Goal: Transaction & Acquisition: Purchase product/service

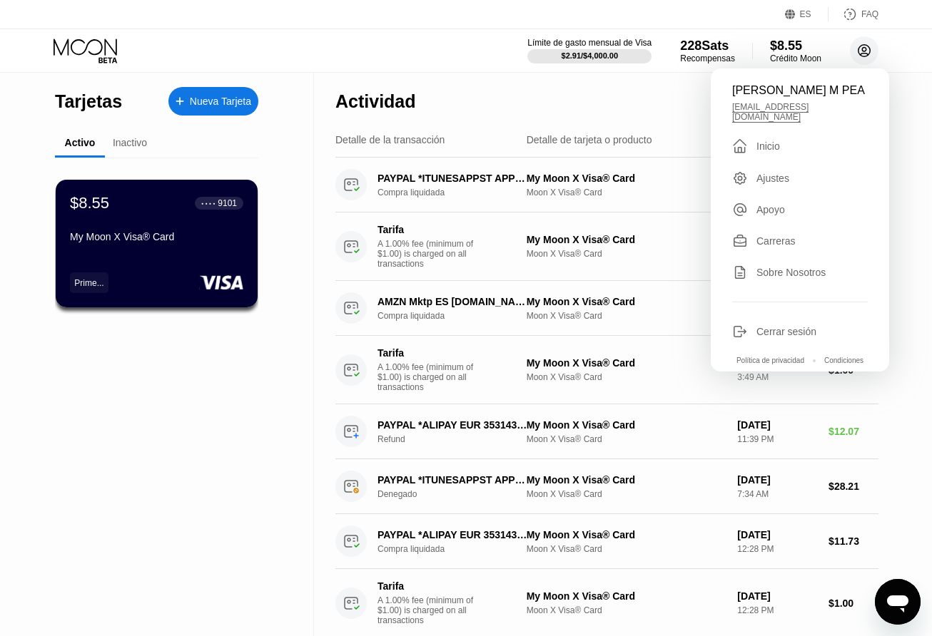
click at [619, 44] on div "Límite de gasto mensual de Visa" at bounding box center [589, 43] width 124 height 10
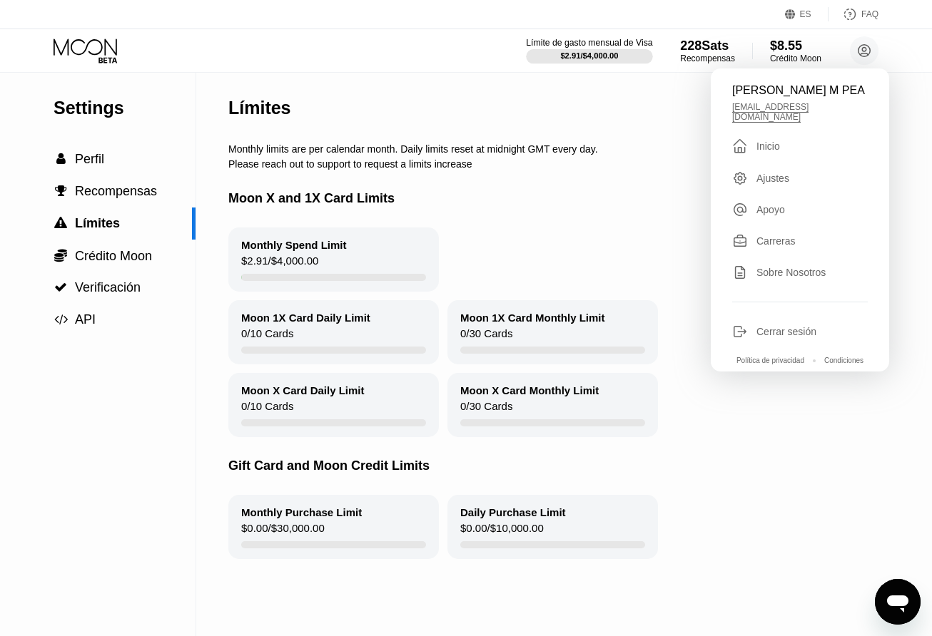
click at [656, 203] on div "Moon X and 1X Card Limits" at bounding box center [601, 199] width 746 height 58
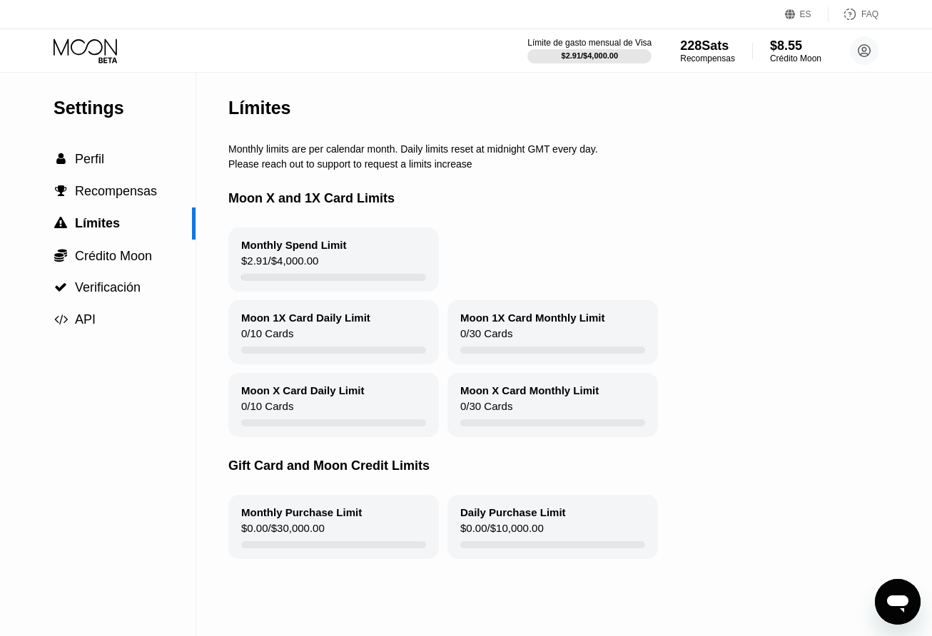
click at [796, 51] on div "$8.55" at bounding box center [795, 46] width 51 height 15
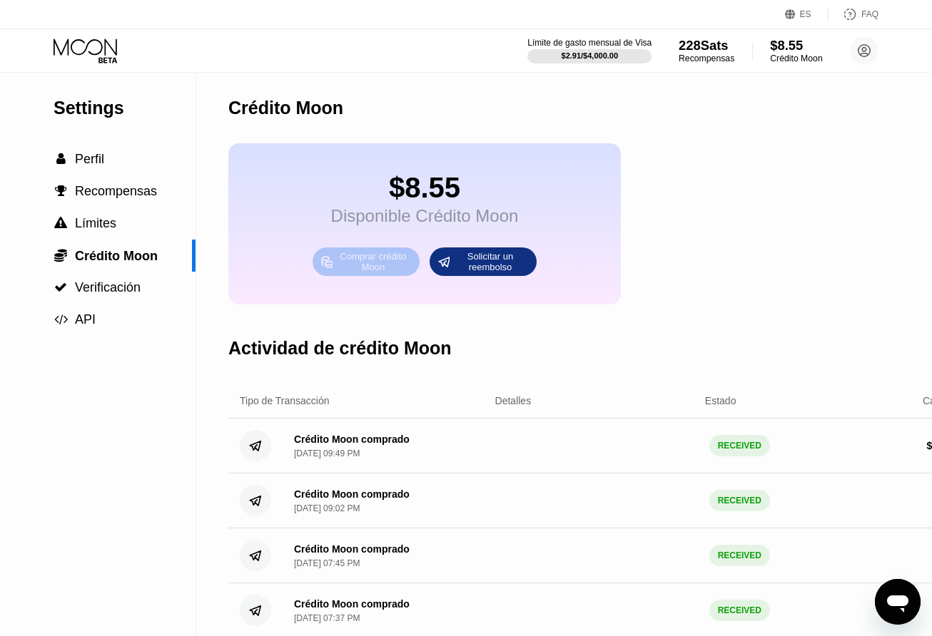
click at [399, 270] on div "Comprar crédito Moon" at bounding box center [373, 261] width 78 height 23
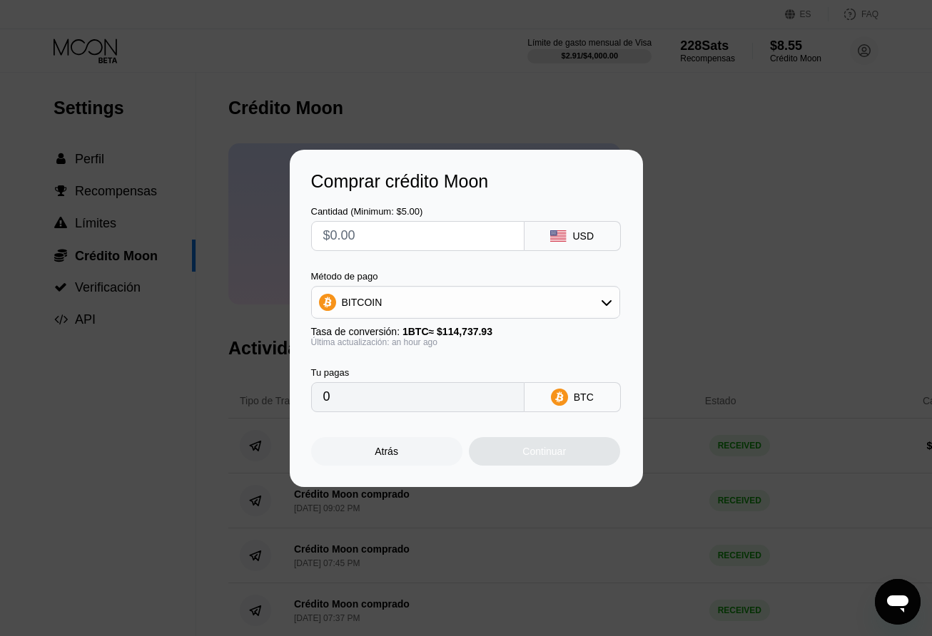
click at [439, 235] on input "text" at bounding box center [417, 236] width 189 height 29
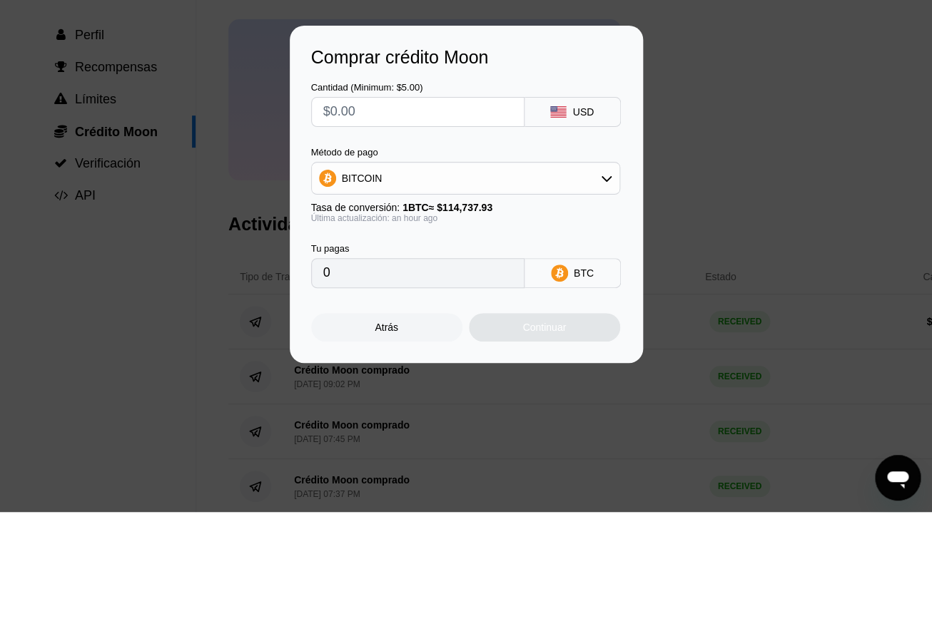
type input "$1"
type input "0.00000872"
type input "$10"
type input "0.00008716"
type input "$100"
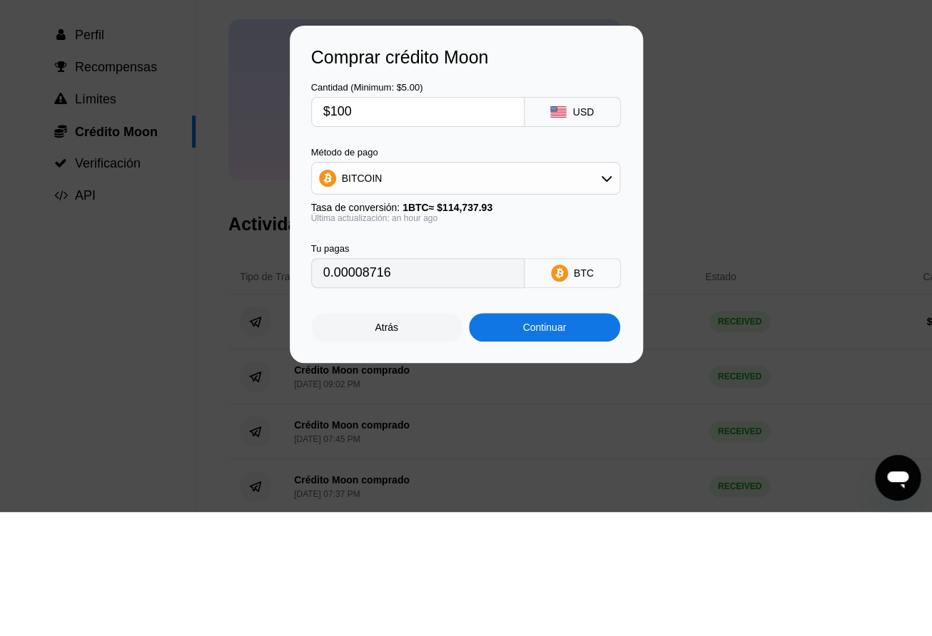
type input "0.00087160"
click at [559, 171] on div "Comprar crédito Moon" at bounding box center [466, 181] width 310 height 21
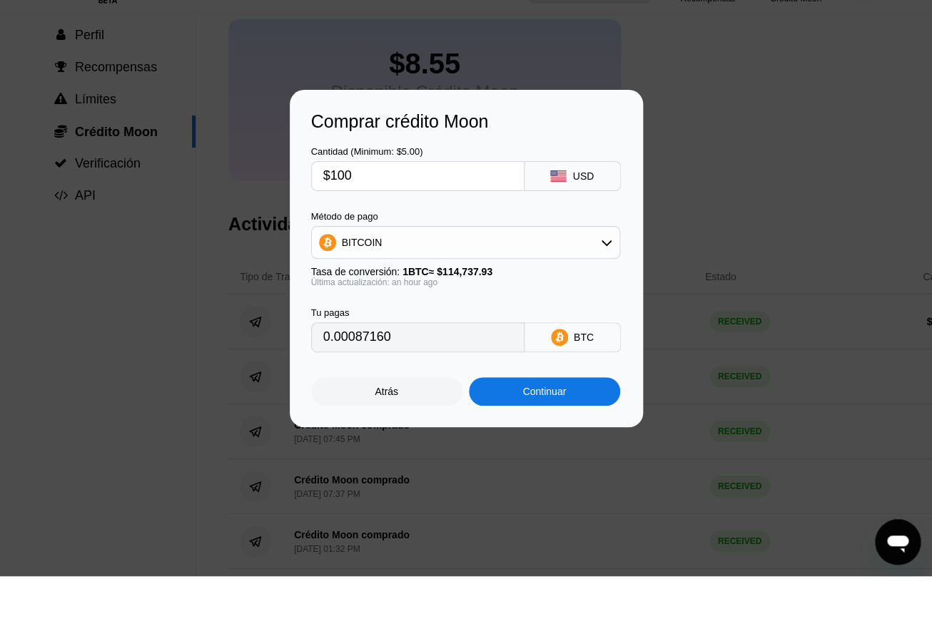
click at [414, 222] on input "$100" at bounding box center [417, 236] width 189 height 29
type input "$10"
type input "0.00008716"
type input "$101"
type input "0.00088032"
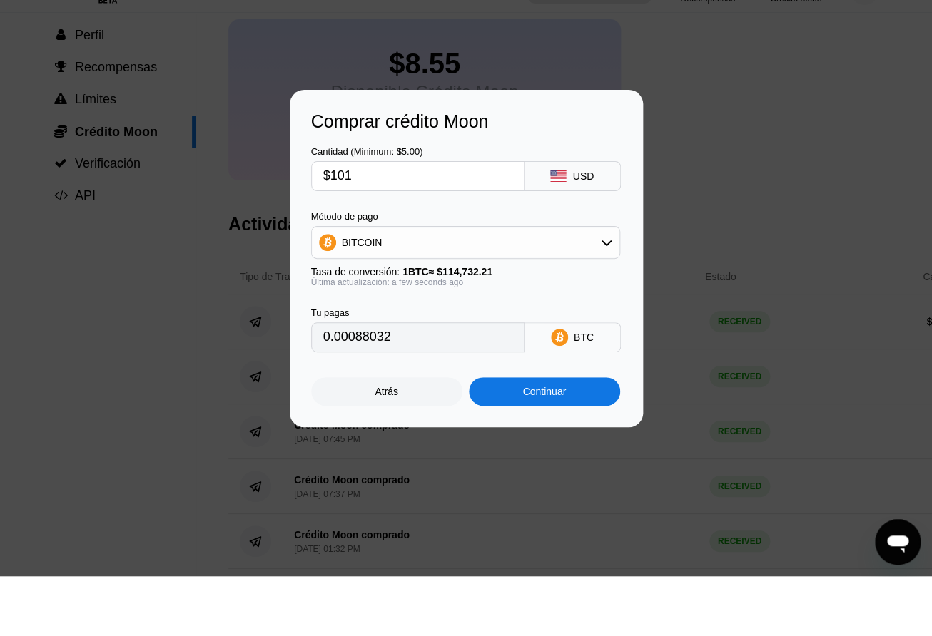
click at [526, 192] on div "Cantidad (Minimum: $5.00) $101 USD" at bounding box center [466, 221] width 310 height 59
click at [424, 222] on input "$101" at bounding box center [417, 236] width 189 height 29
type input "$10"
type input "0.00008716"
type input "$100"
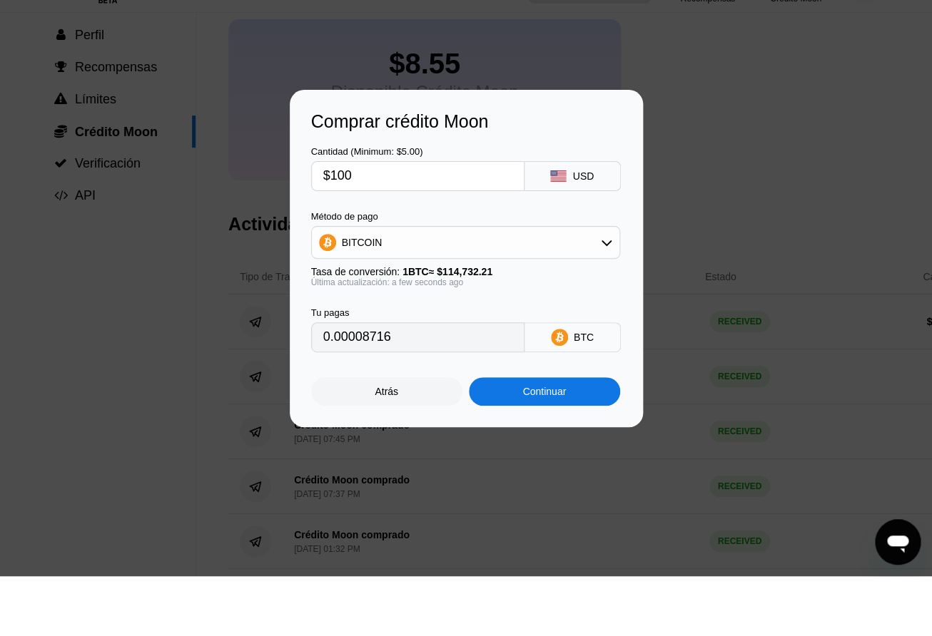
type input "0.00087160"
click at [586, 192] on div "Cantidad (Minimum: $5.00) $100 USD" at bounding box center [466, 221] width 310 height 59
click at [462, 222] on input "$100" at bounding box center [417, 236] width 189 height 29
type input "$10"
type input "0.00008716"
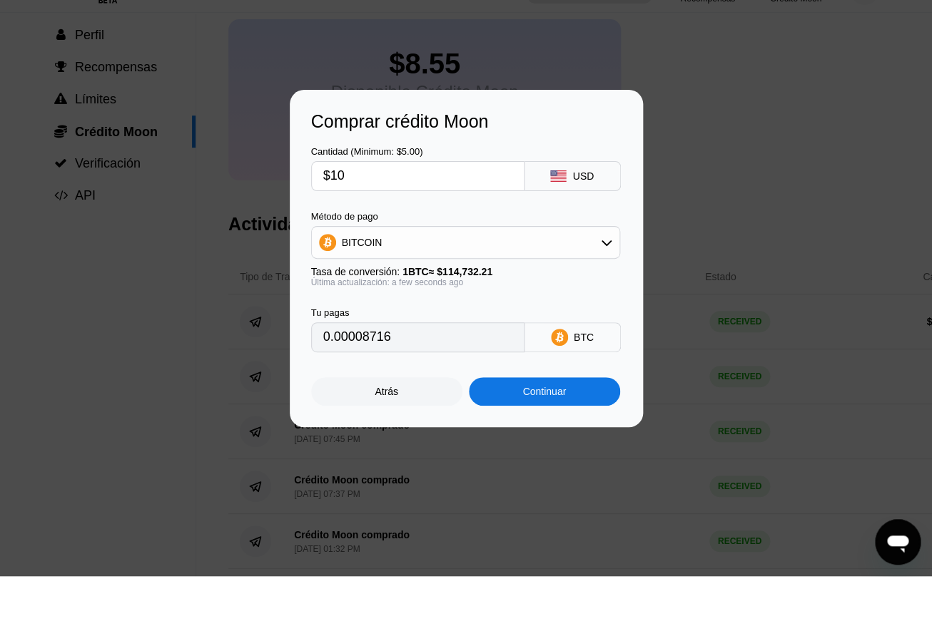
type input "$102"
type input "0.00088903"
click at [455, 192] on div "Cantidad (Minimum: $5.00) $102 USD" at bounding box center [466, 221] width 310 height 59
click at [467, 222] on input "$102" at bounding box center [417, 236] width 189 height 29
type input "$10"
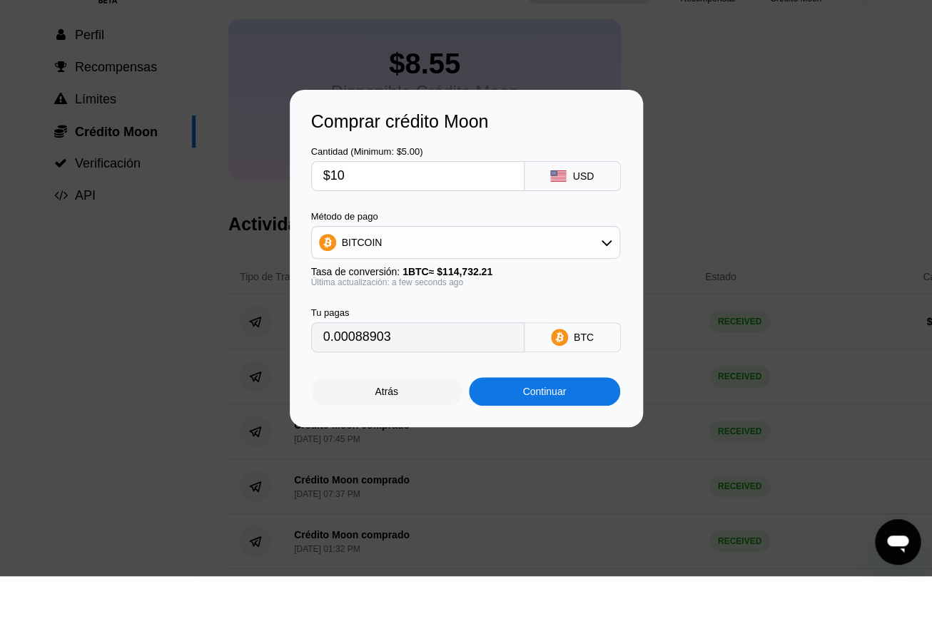
type input "0.00008716"
type input "$101"
type input "0.00088032"
type input "$101"
click at [537, 171] on div "Comprar crédito Moon" at bounding box center [466, 181] width 310 height 21
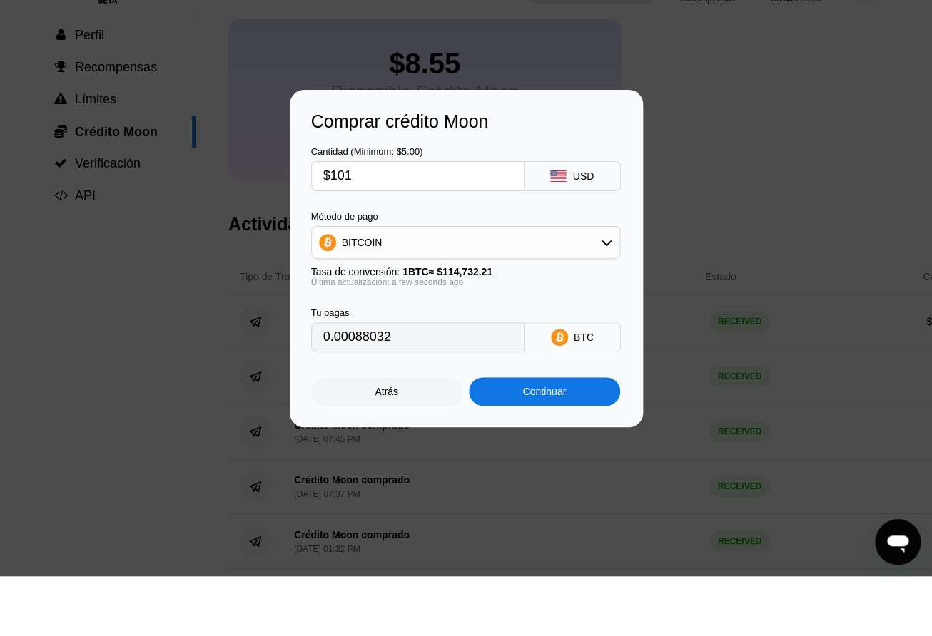
click at [575, 437] on div "Continuar" at bounding box center [544, 451] width 151 height 29
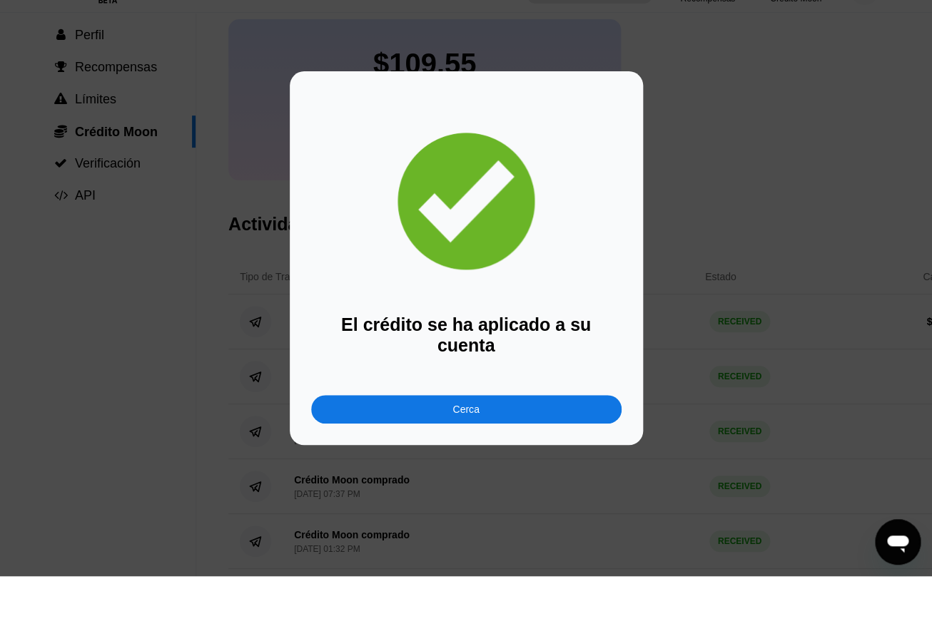
click at [720, 153] on div "El crédito se ha aplicado a su cuenta Cerca" at bounding box center [466, 318] width 932 height 374
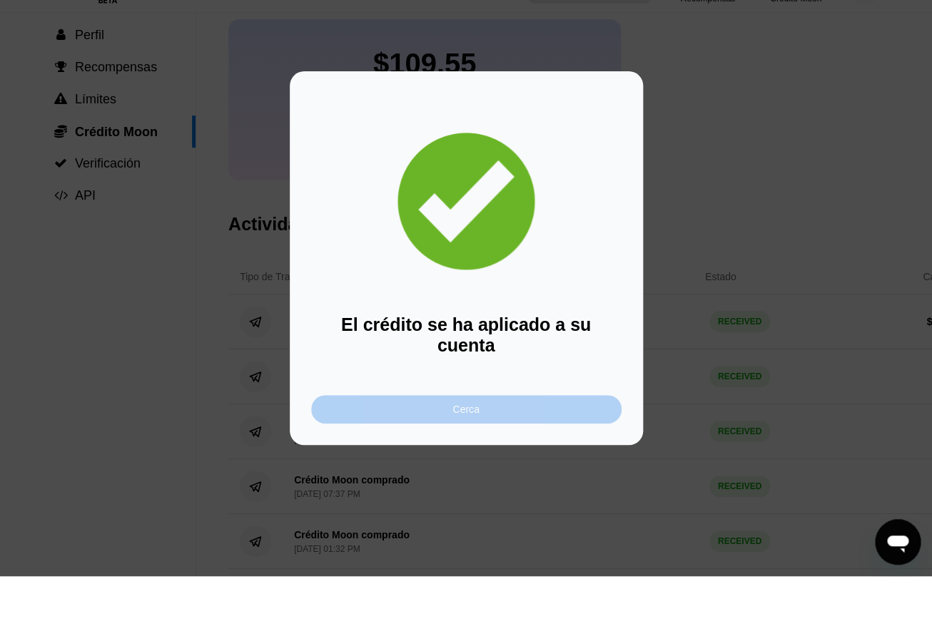
click at [552, 455] on div "Cerca" at bounding box center [466, 469] width 310 height 29
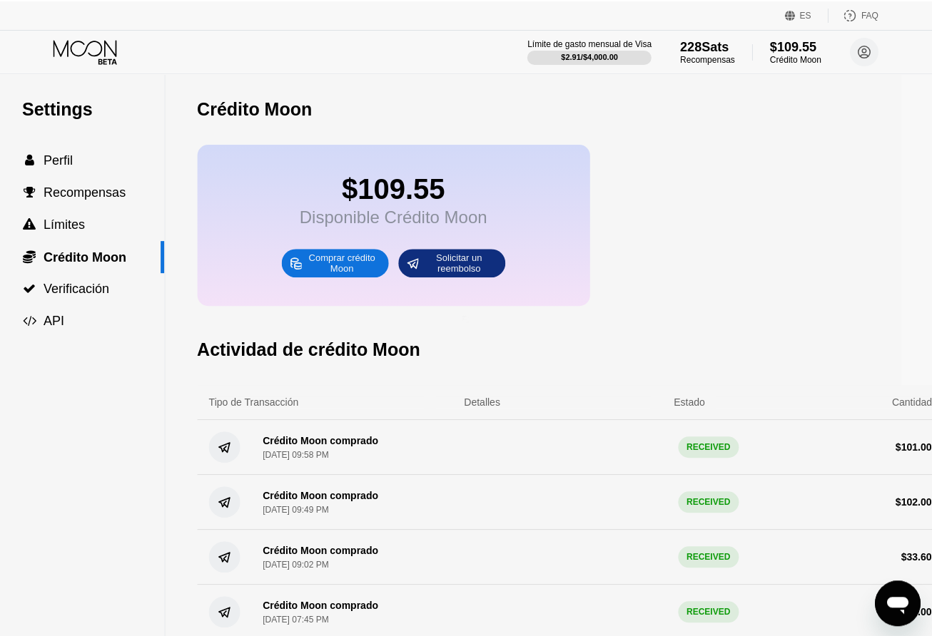
scroll to position [0, 42]
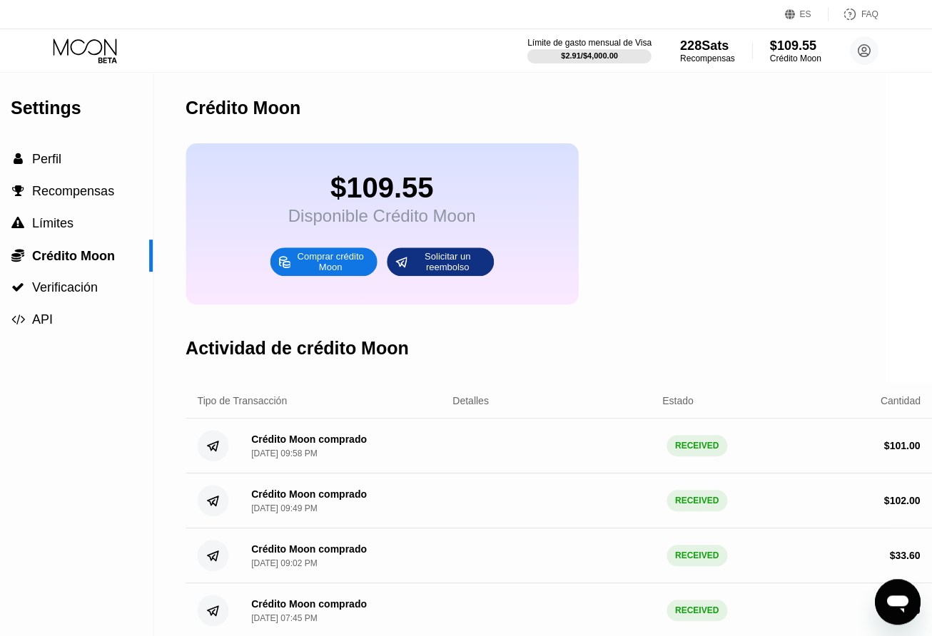
click at [88, 63] on icon at bounding box center [87, 51] width 66 height 25
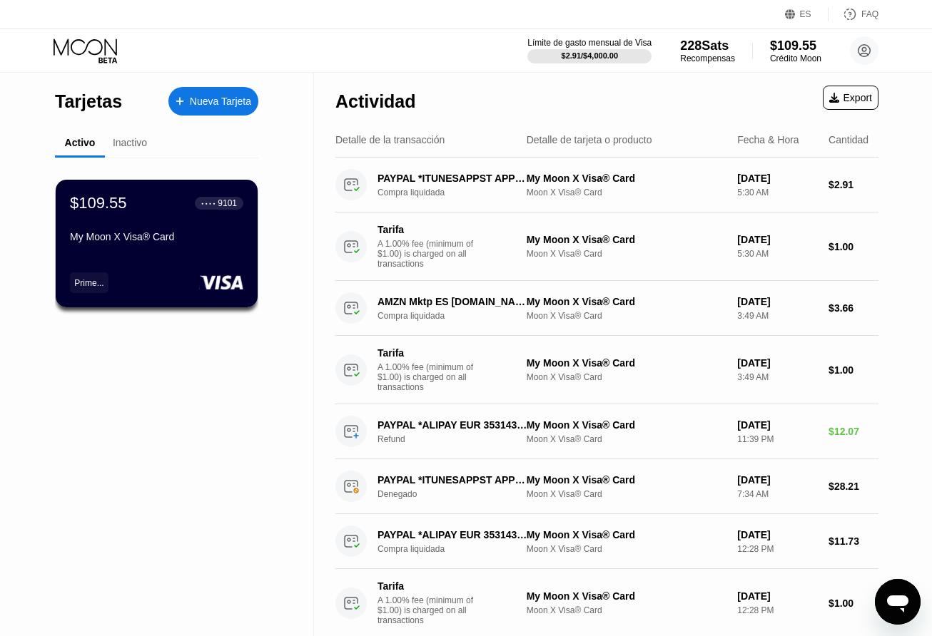
click at [200, 240] on div "My Moon X Visa® Card" at bounding box center [156, 236] width 173 height 11
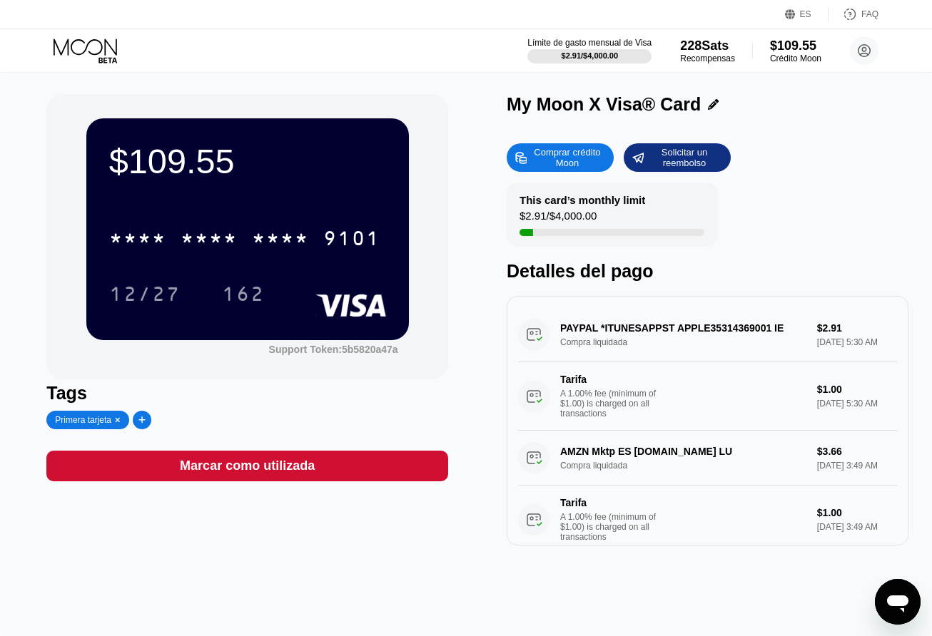
click at [262, 248] on div "* * * *" at bounding box center [280, 240] width 57 height 23
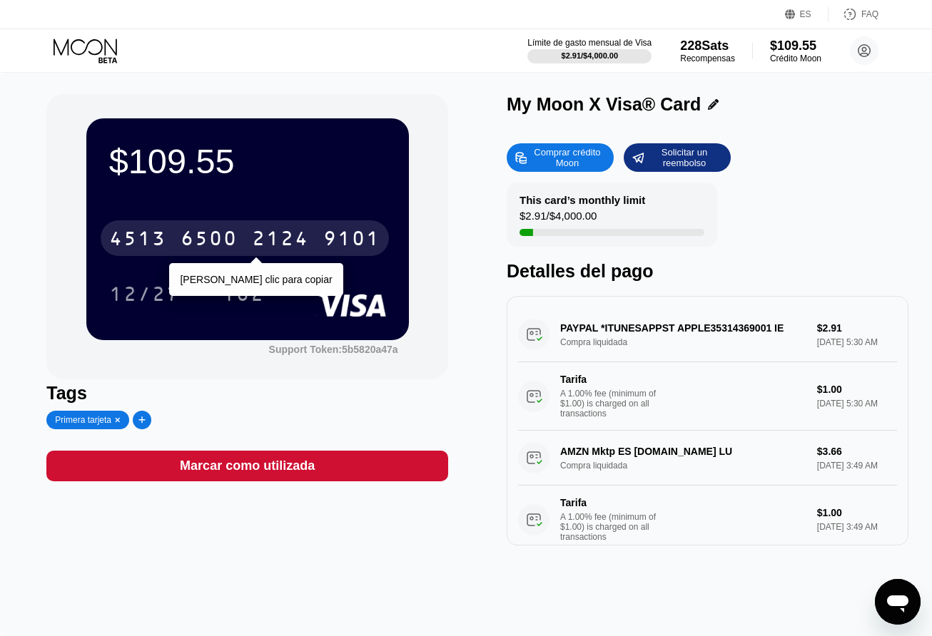
click at [427, 68] on div "Límite de gasto mensual de Visa $2.91 / $4,000.00 228 Sats Recompensas $109.55 …" at bounding box center [466, 50] width 932 height 43
click at [376, 216] on div "4513 6500 2124 9101 Haga clic para copiar" at bounding box center [247, 234] width 277 height 49
click at [155, 295] on div "12/27" at bounding box center [144, 296] width 71 height 23
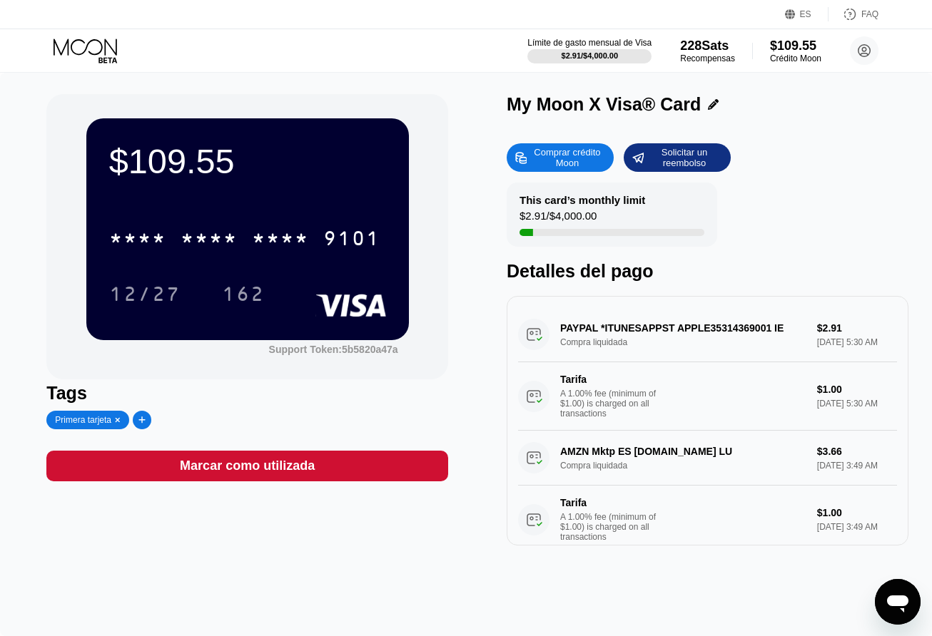
click at [280, 249] on div "* * * *" at bounding box center [280, 240] width 57 height 23
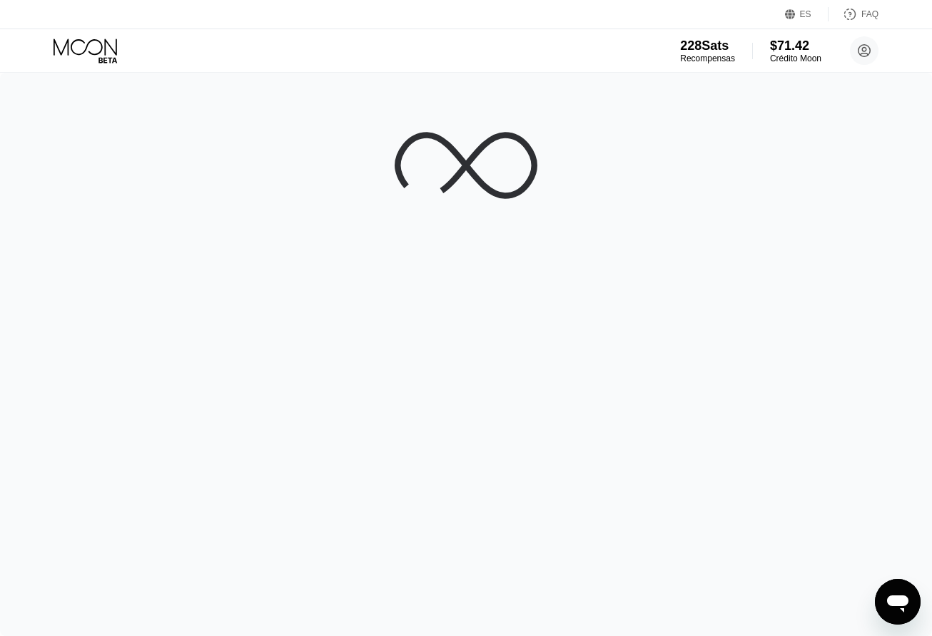
click at [792, 63] on div "Crédito Moon" at bounding box center [795, 59] width 51 height 10
